Goal: Task Accomplishment & Management: Manage account settings

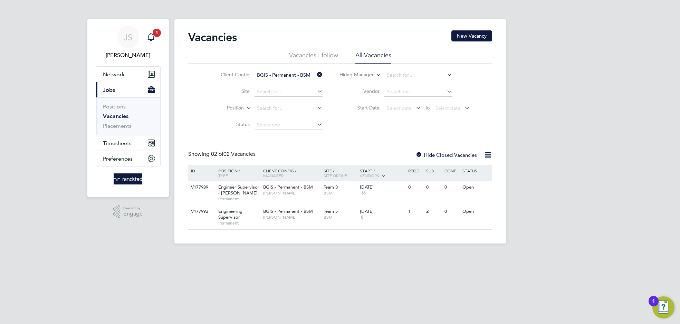
click at [155, 42] on div "Main navigation" at bounding box center [151, 37] width 14 height 14
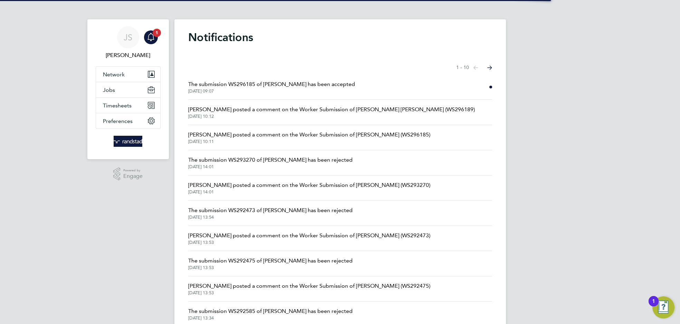
click at [295, 90] on span "[DATE] 09:07" at bounding box center [271, 91] width 167 height 6
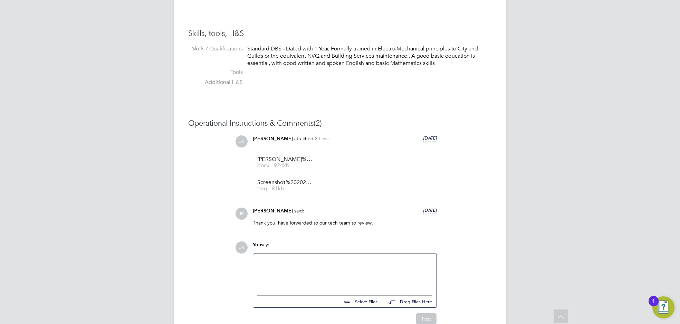
scroll to position [558, 0]
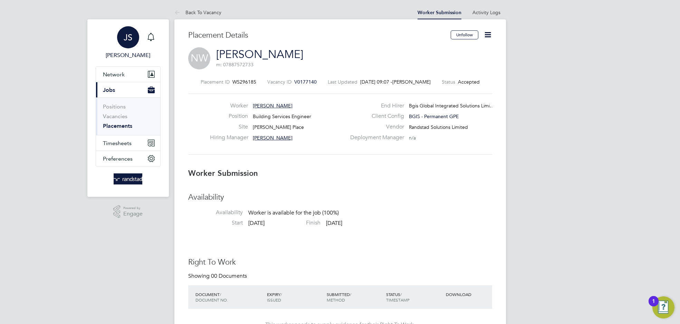
click at [143, 36] on link "JS [PERSON_NAME]" at bounding box center [128, 42] width 65 height 33
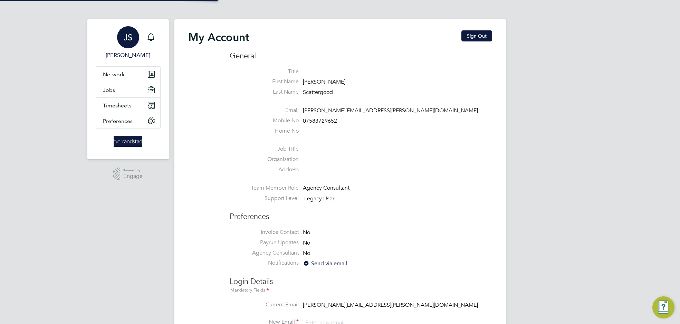
click at [158, 30] on link "JS [PERSON_NAME]" at bounding box center [128, 42] width 65 height 33
type input "[PERSON_NAME][EMAIL_ADDRESS][PERSON_NAME][DOMAIN_NAME]"
click at [154, 41] on div "Main navigation" at bounding box center [151, 37] width 14 height 14
